Goal: Complete application form

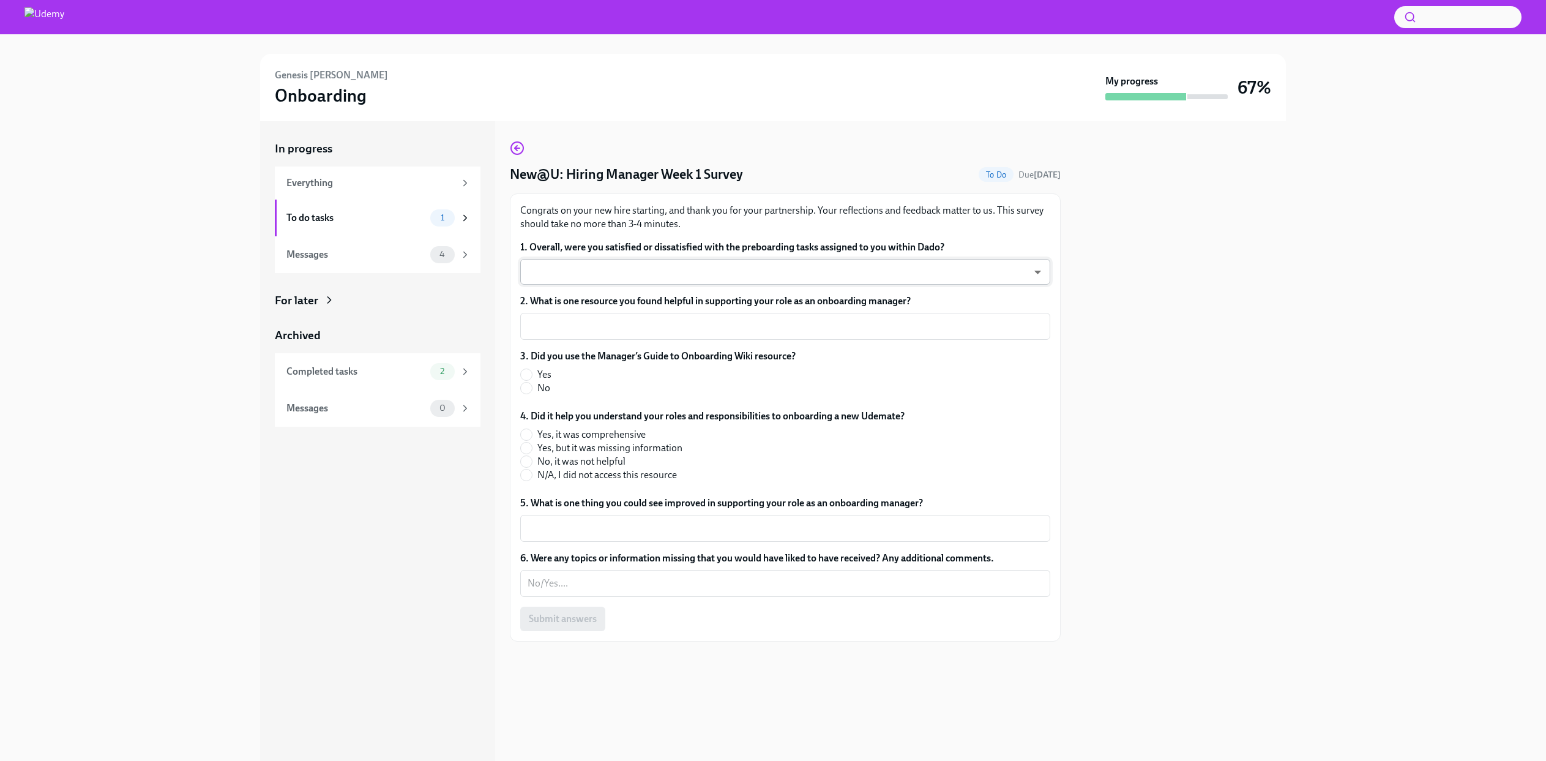
click at [572, 271] on body "[PERSON_NAME] Onboarding My progress 67% In progress Everything To do tasks 1 M…" at bounding box center [773, 380] width 1546 height 761
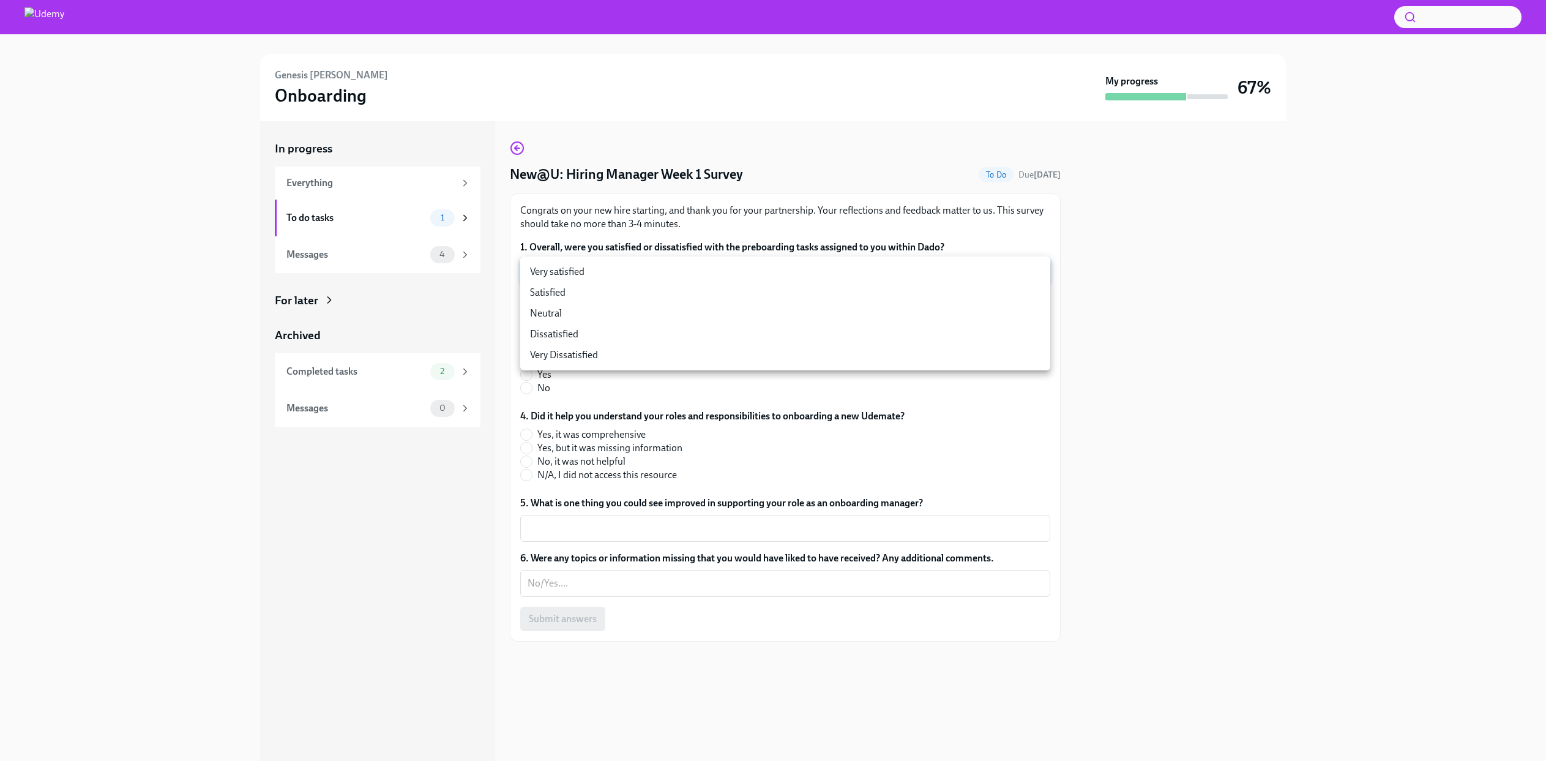
click at [596, 327] on li "Dissatisfied" at bounding box center [785, 334] width 530 height 21
type input "ZGgnVaW3N"
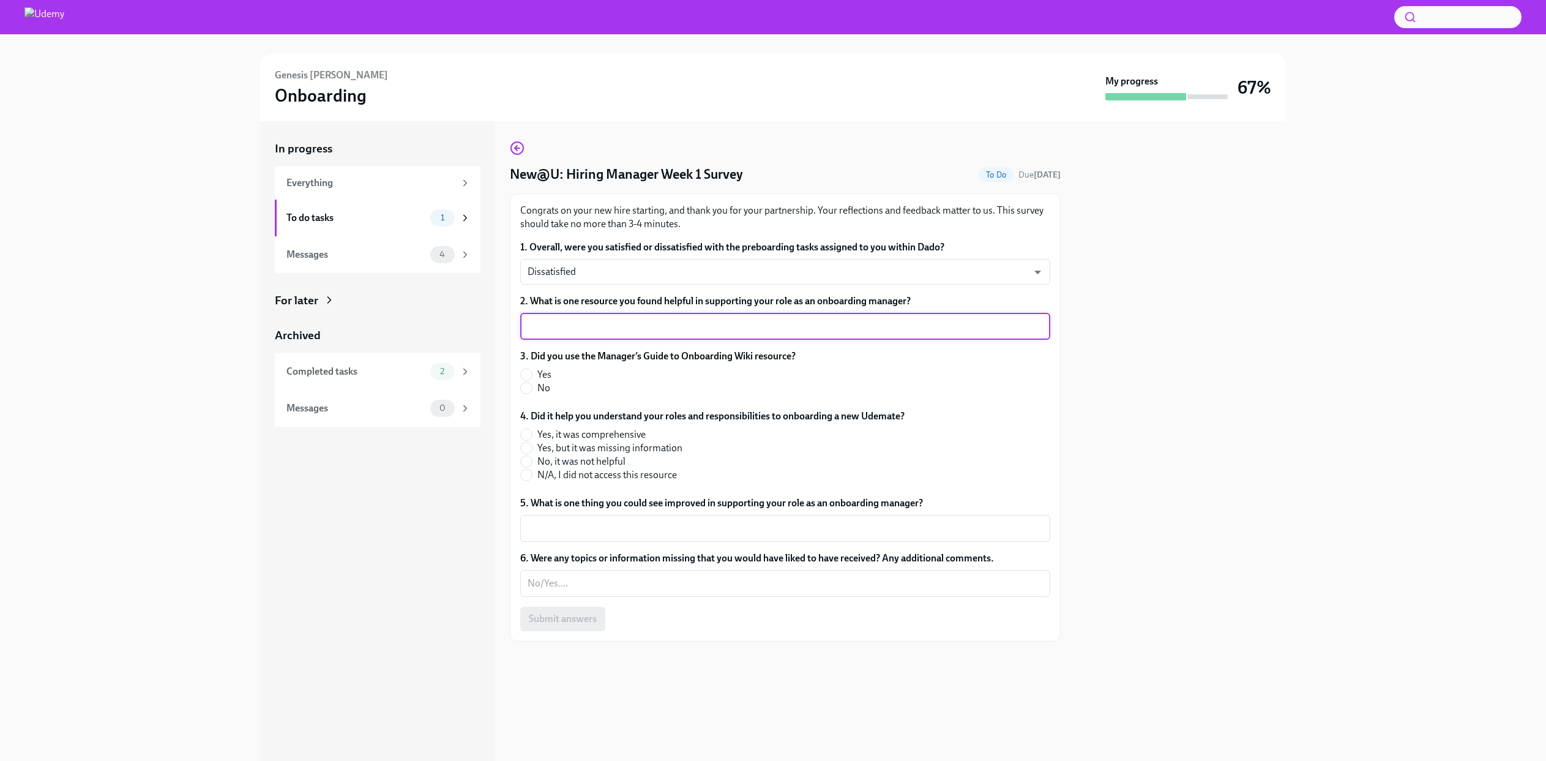
click at [594, 324] on textarea "2. What is one resource you found helpful in supporting your role as an onboard…" at bounding box center [784, 326] width 515 height 15
type textarea "Dado and the emails are helpful"
click at [528, 392] on input "No" at bounding box center [526, 387] width 11 height 11
radio input "true"
click at [527, 474] on input "N/A, I did not access this resource" at bounding box center [526, 474] width 11 height 11
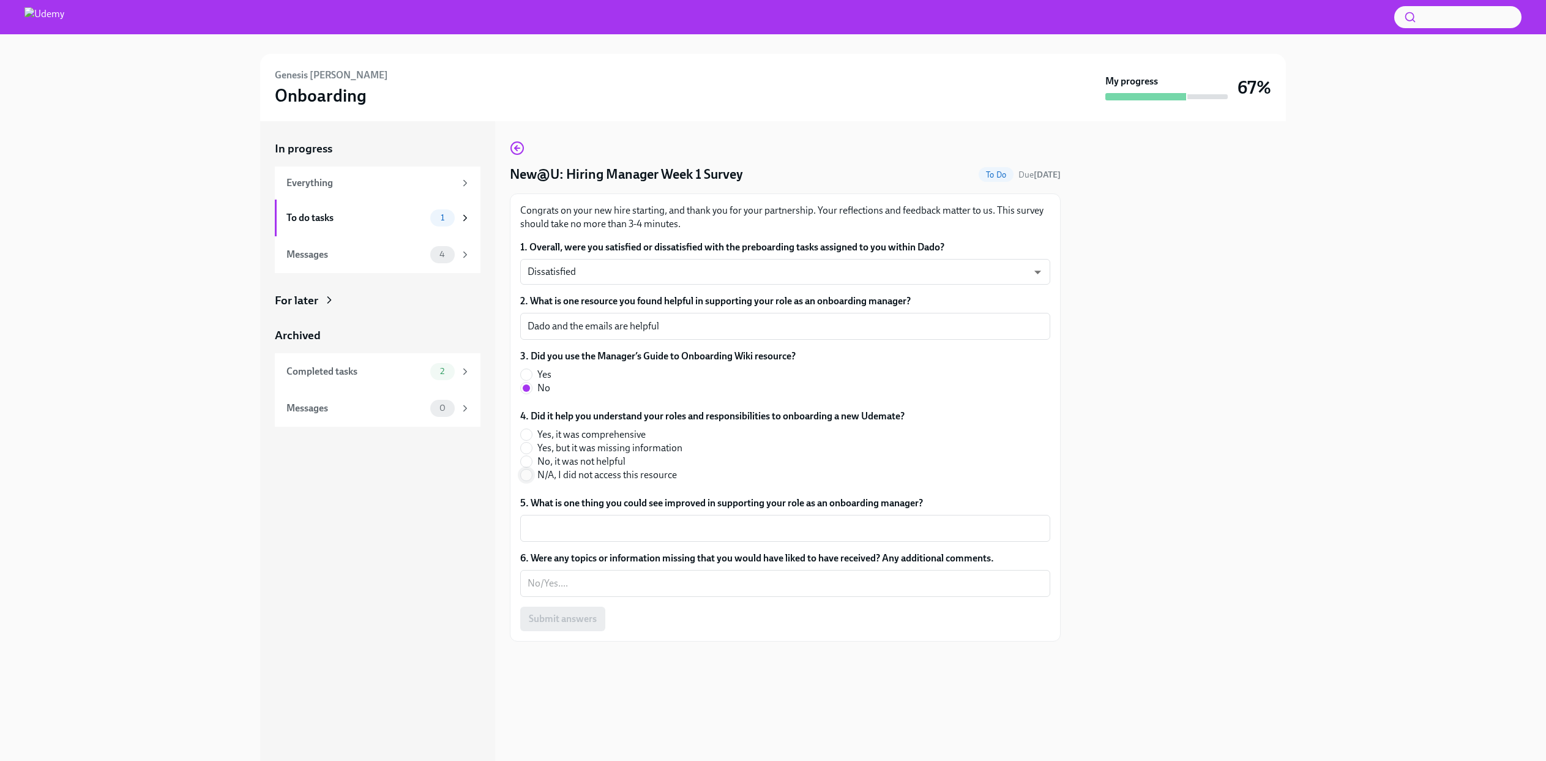
radio input "true"
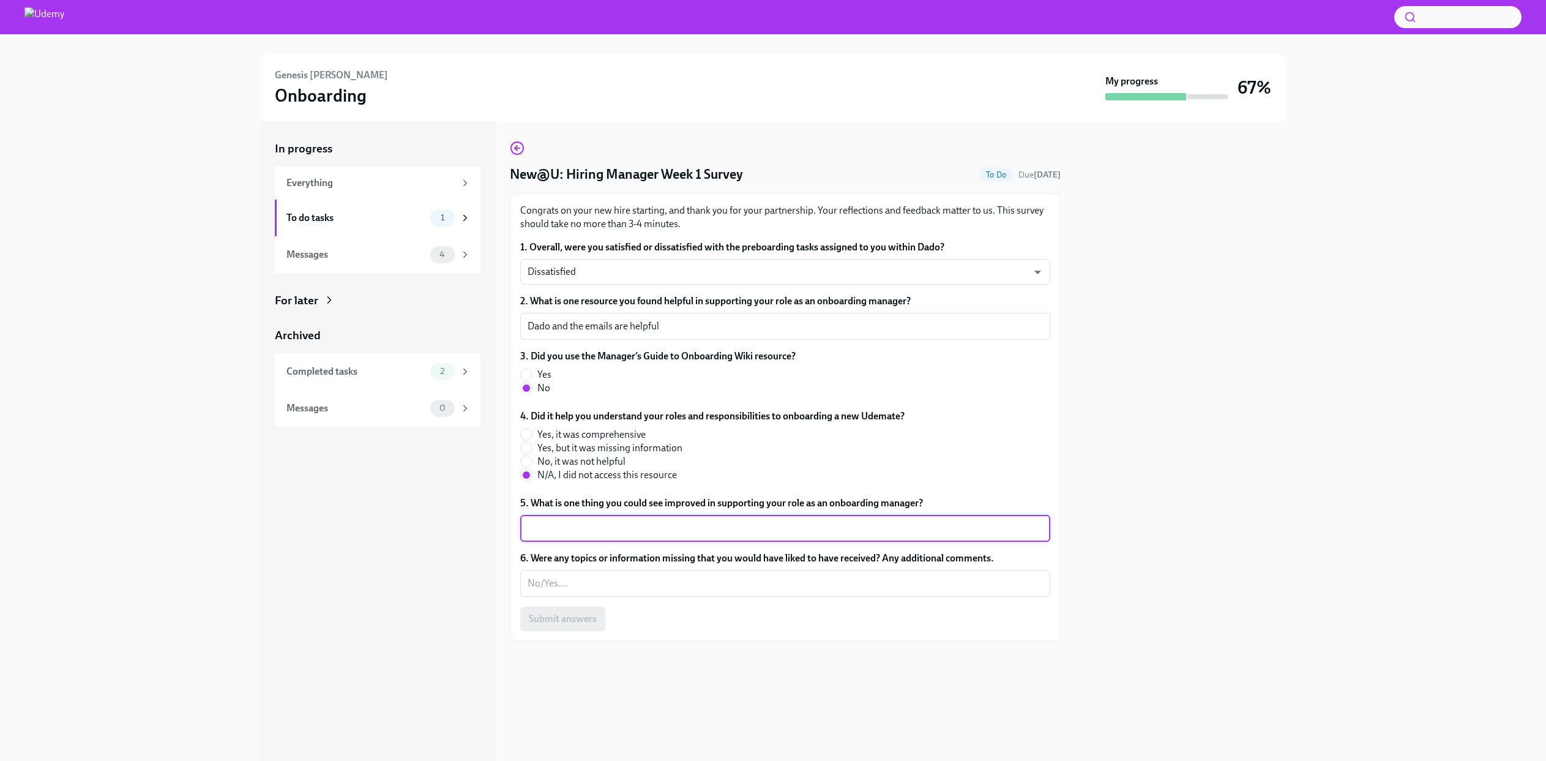
click at [591, 527] on textarea "5. What is one thing you could see improved in supporting your role as an onboa…" at bounding box center [784, 528] width 515 height 15
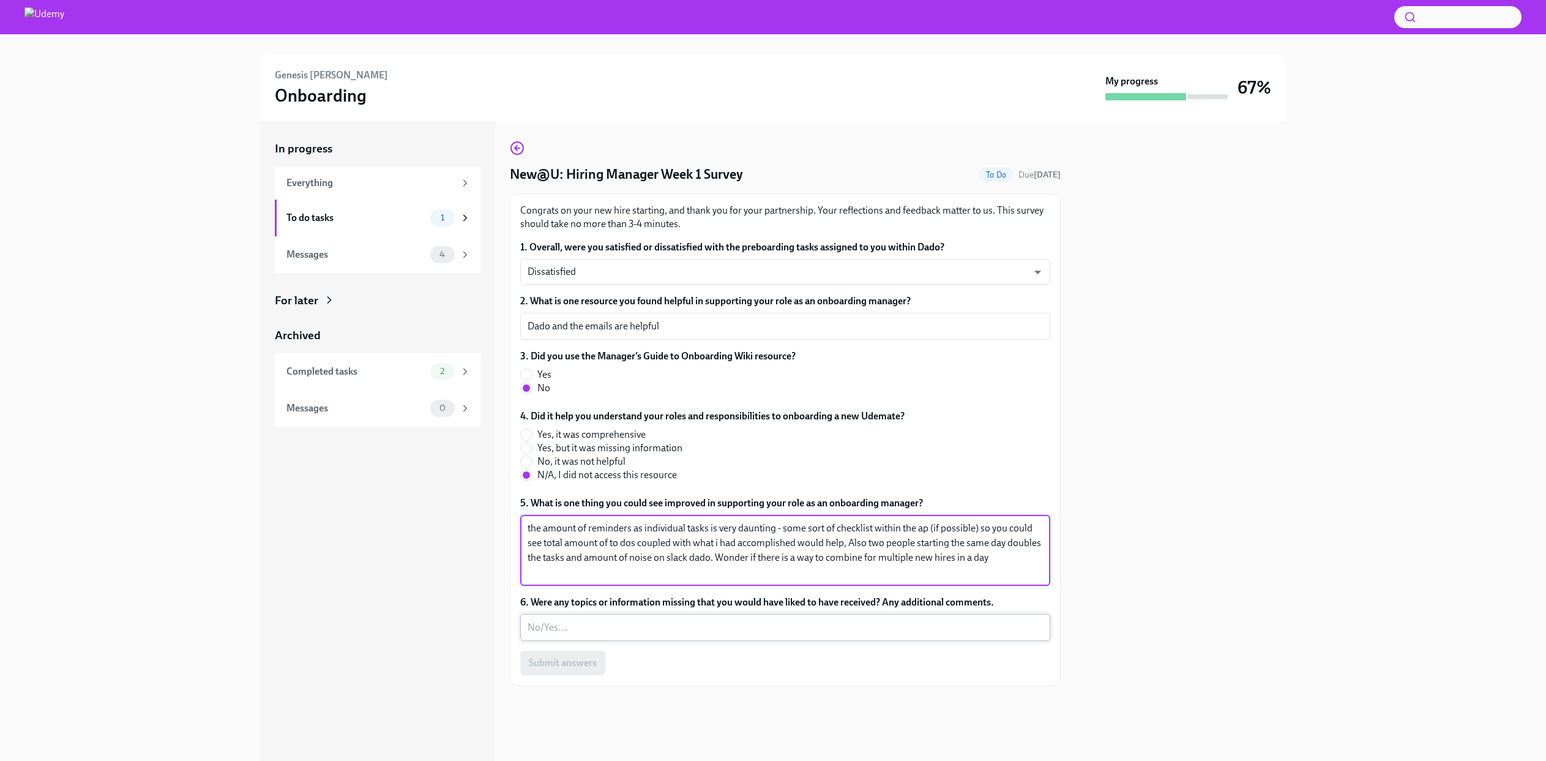
type textarea "the amount of reminders as individual tasks is very daunting - some sort of che…"
drag, startPoint x: 628, startPoint y: 634, endPoint x: 614, endPoint y: 635, distance: 14.7
click at [628, 634] on textarea "6. Were any topics or information missing that you would have liked to have rec…" at bounding box center [784, 627] width 515 height 15
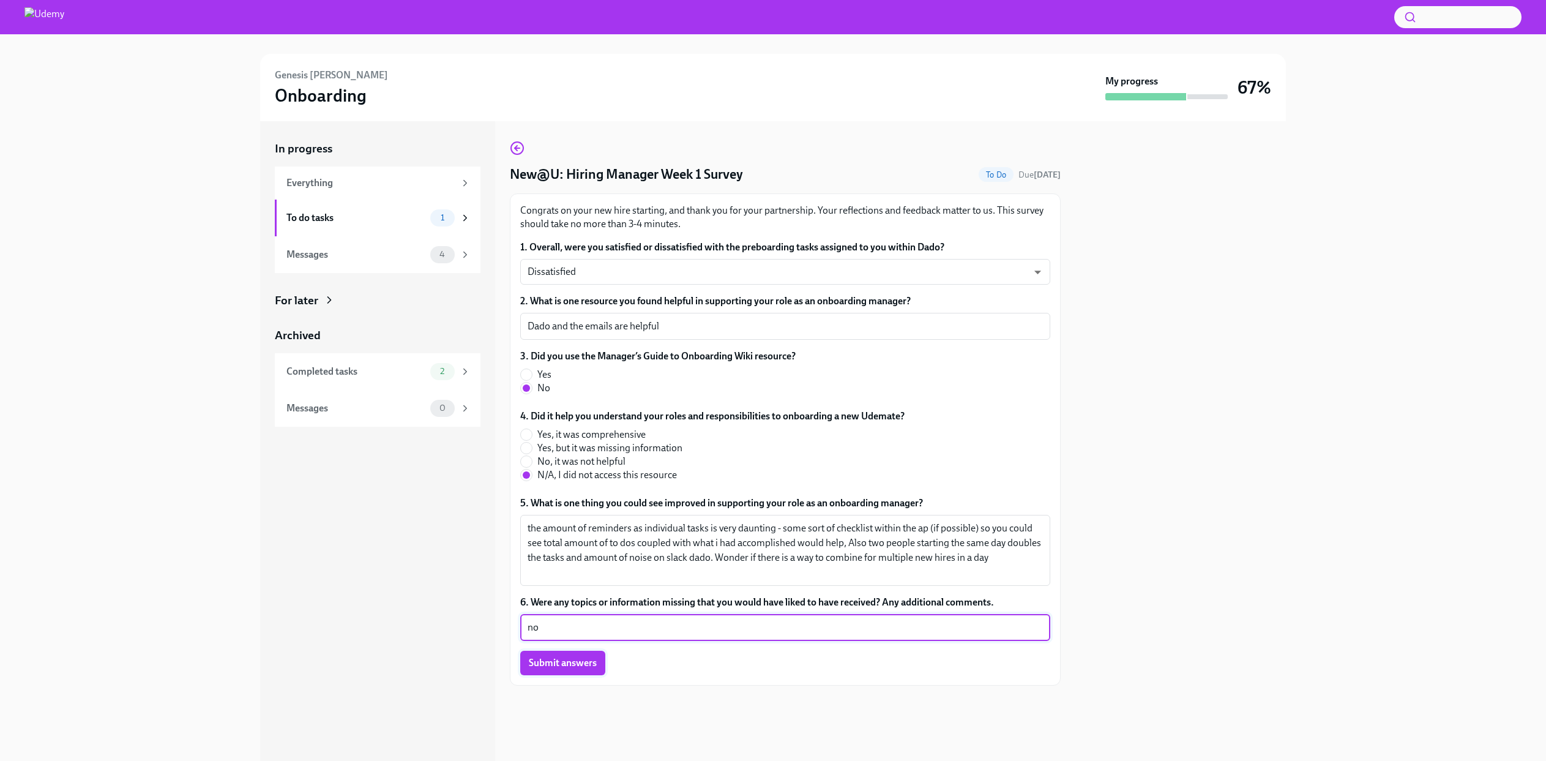
type textarea "no"
click at [564, 660] on span "Submit answers" at bounding box center [563, 663] width 68 height 12
